Goal: Task Accomplishment & Management: Manage account settings

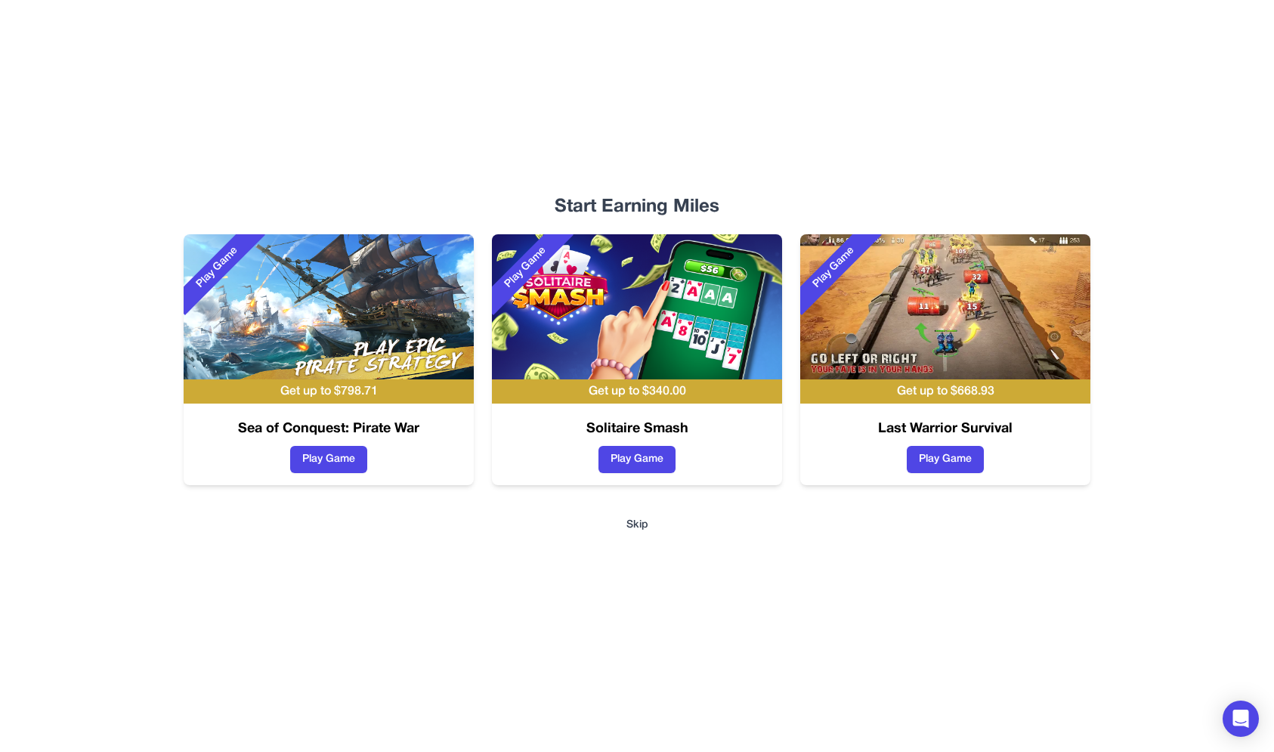
click at [627, 530] on div "Start Earning Miles Play Game Get up to $ 798.71 Sea of Conquest: Pirate War Pl…" at bounding box center [636, 376] width 967 height 752
click at [631, 526] on button "Skip" at bounding box center [637, 524] width 22 height 15
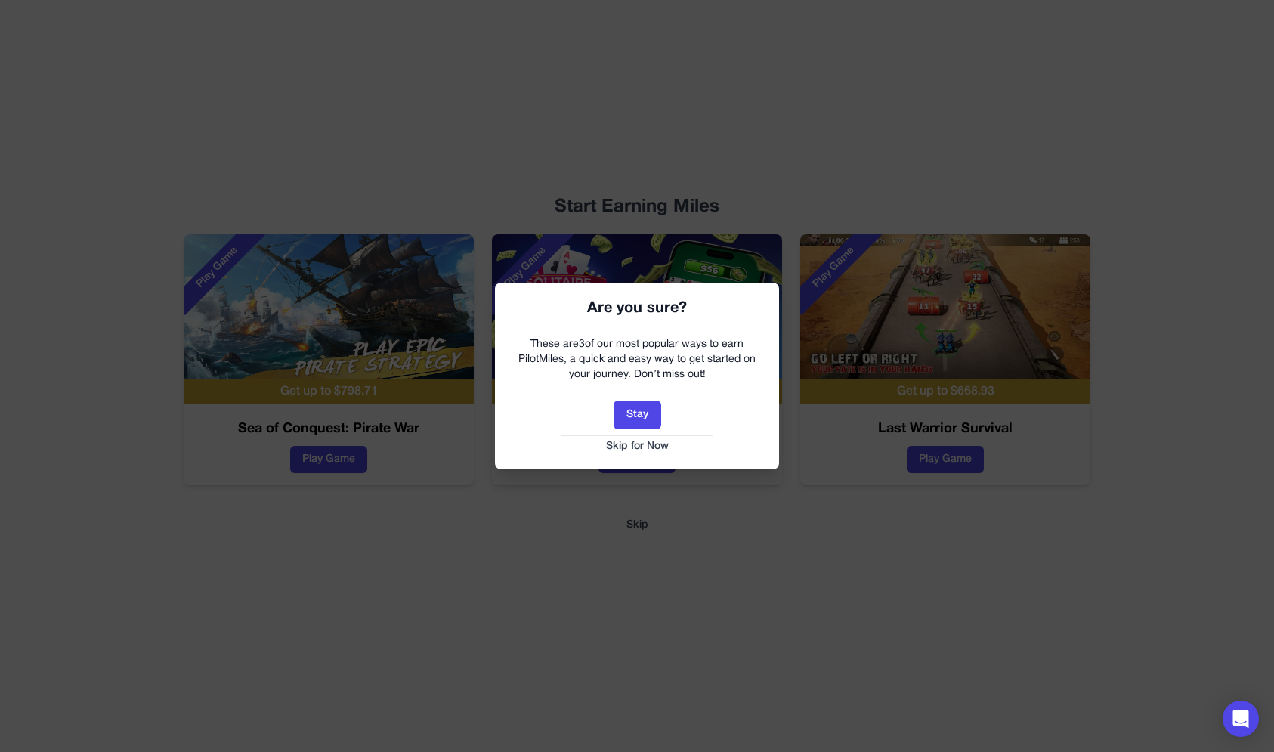
click at [641, 448] on button "Skip for Now" at bounding box center [637, 446] width 254 height 15
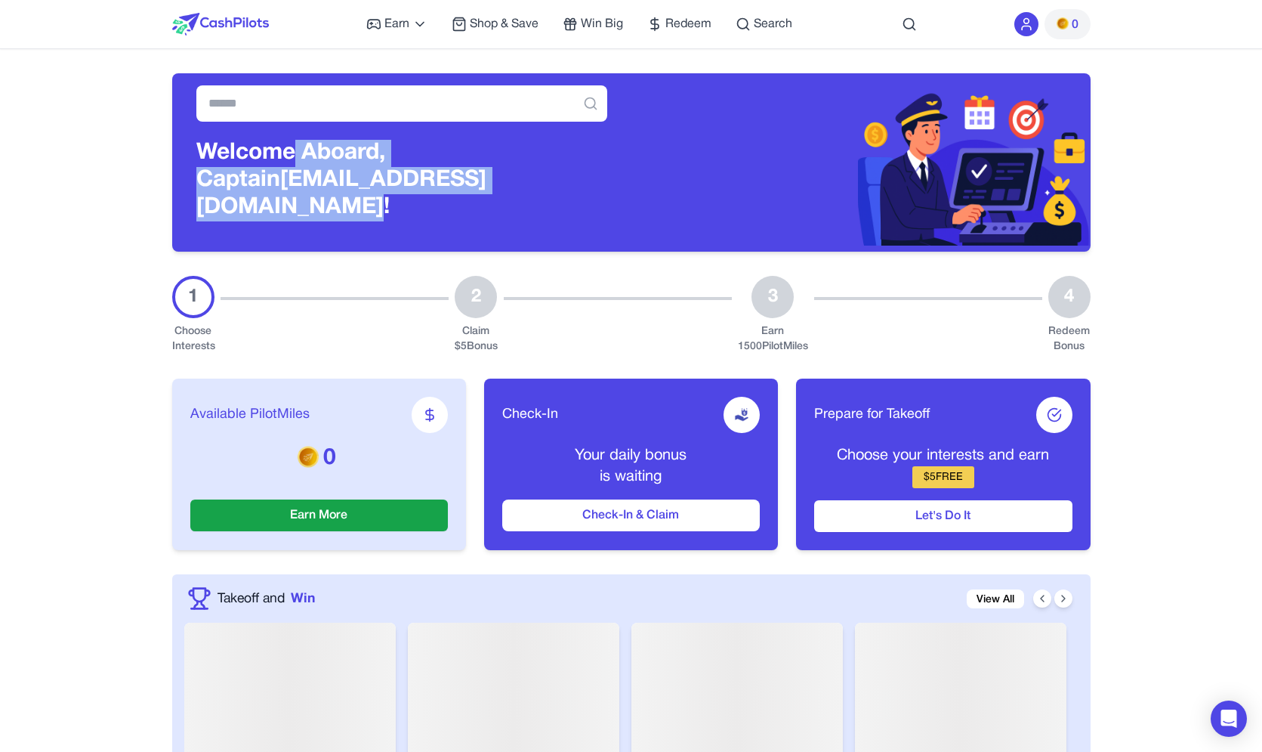
drag, startPoint x: 523, startPoint y: 191, endPoint x: 295, endPoint y: 160, distance: 230.2
click at [295, 160] on h3 "Welcome Aboard, Captain enqourokeeyigoqllg@nespj.com!" at bounding box center [401, 181] width 411 height 82
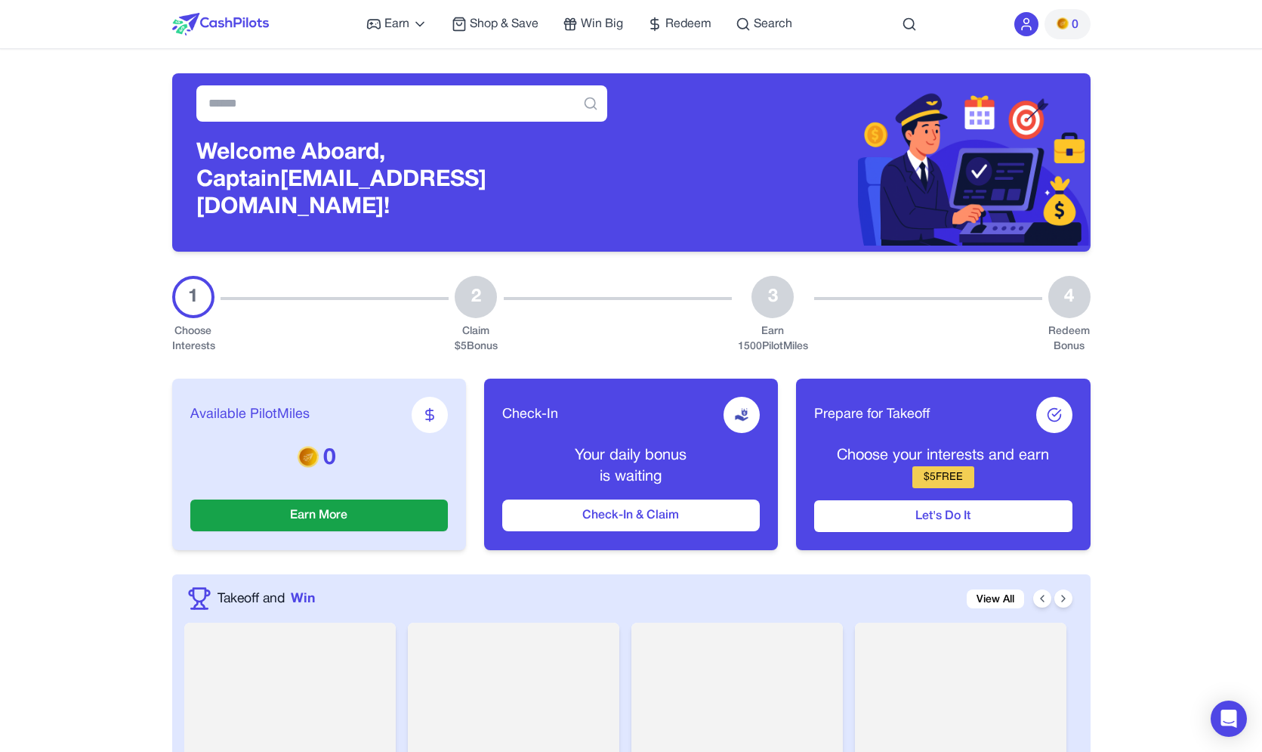
click at [295, 160] on h3 "Welcome Aboard, Captain enqourokeeyigoqllg@nespj.com!" at bounding box center [401, 181] width 411 height 82
drag, startPoint x: 290, startPoint y: 163, endPoint x: 286, endPoint y: 184, distance: 20.9
click at [286, 184] on h3 "Welcome Aboard, Captain enqourokeeyigoqllg@nespj.com!" at bounding box center [401, 181] width 411 height 82
click at [343, 176] on h3 "Welcome Aboard, Captain enqourokeeyigoqllg@nespj.com!" at bounding box center [401, 181] width 411 height 82
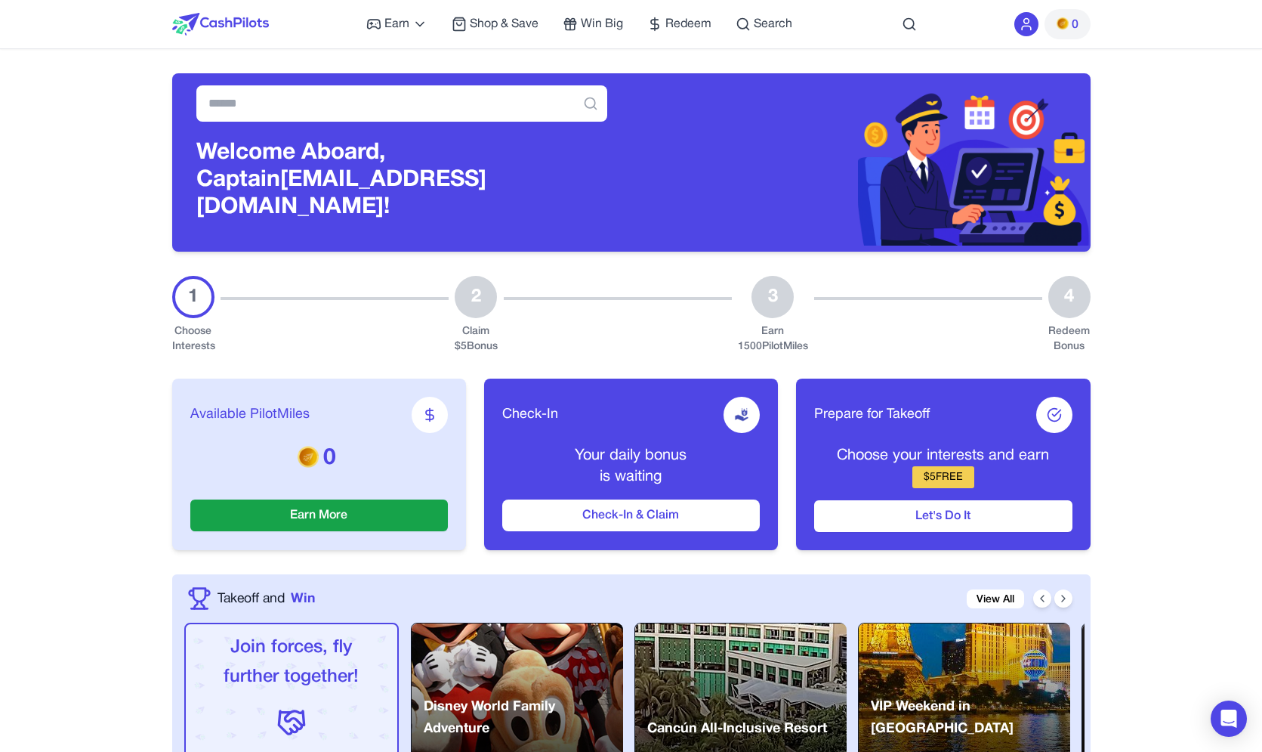
click at [1030, 26] on icon at bounding box center [1026, 28] width 9 height 4
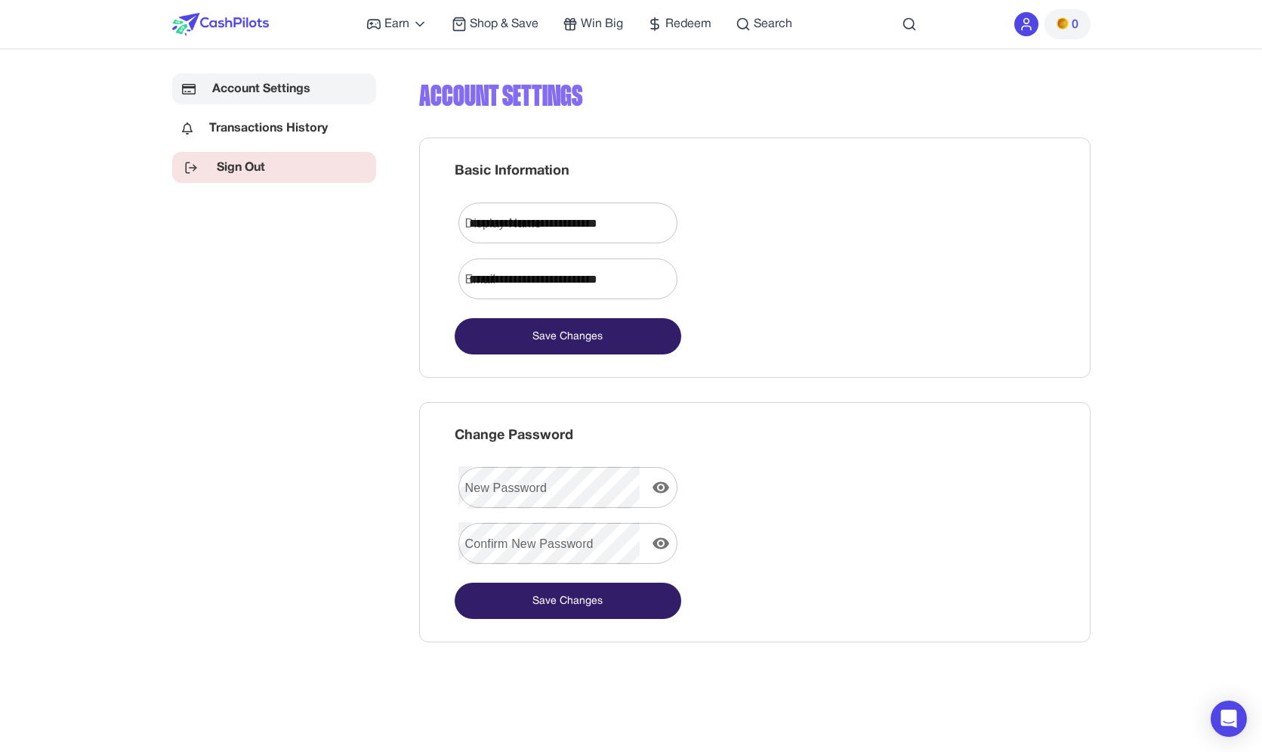
click at [286, 167] on link "Sign Out" at bounding box center [274, 167] width 204 height 31
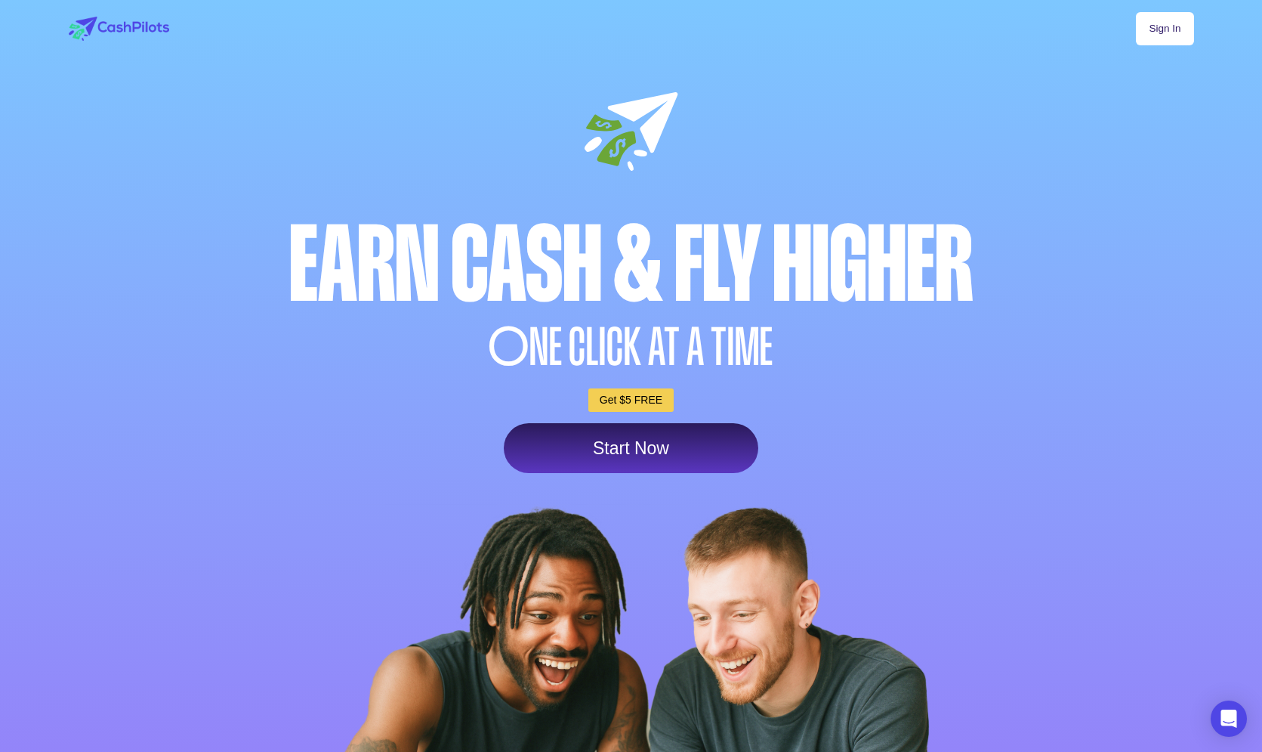
drag, startPoint x: 1167, startPoint y: 35, endPoint x: 1161, endPoint y: 41, distance: 8.5
click at [1166, 36] on link "Sign In" at bounding box center [1164, 28] width 57 height 33
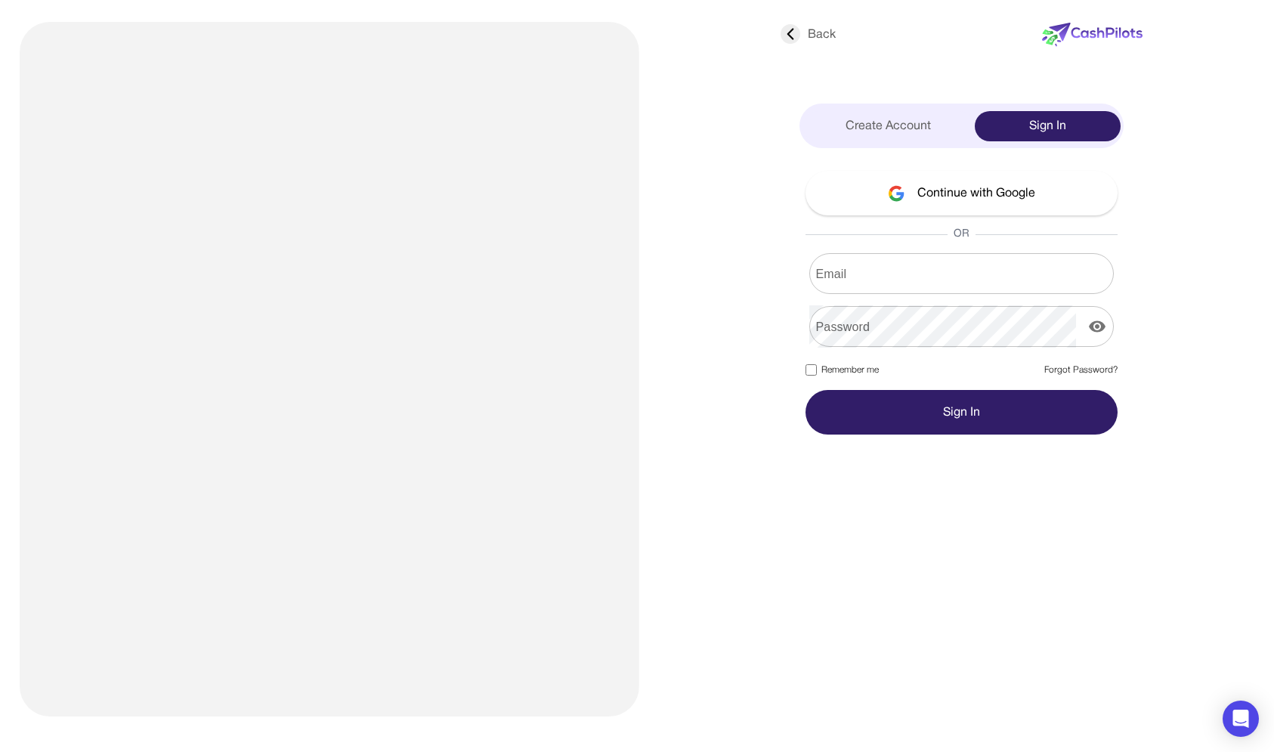
click at [916, 266] on input "Email" at bounding box center [961, 273] width 304 height 42
click at [911, 273] on input "Email" at bounding box center [961, 273] width 304 height 42
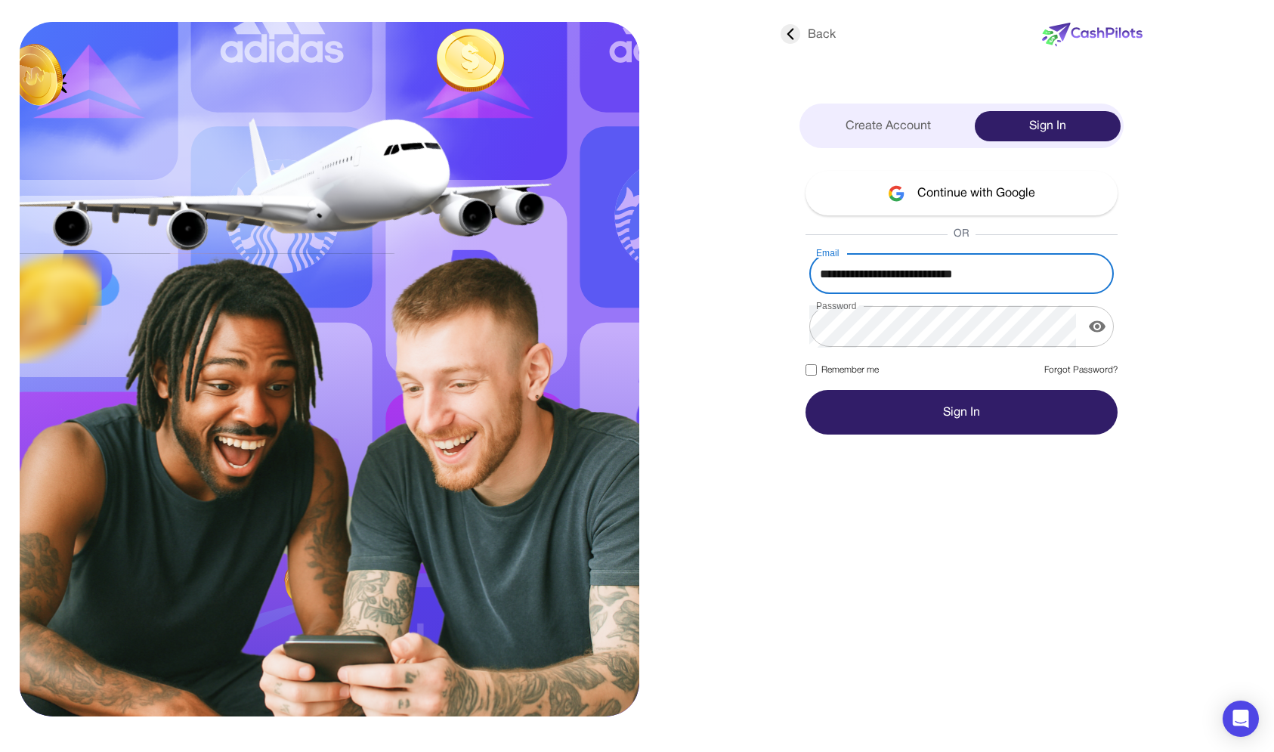
type input "**********"
click at [897, 393] on button "Sign In" at bounding box center [961, 412] width 312 height 45
